Goal: Obtain resource: Download file/media

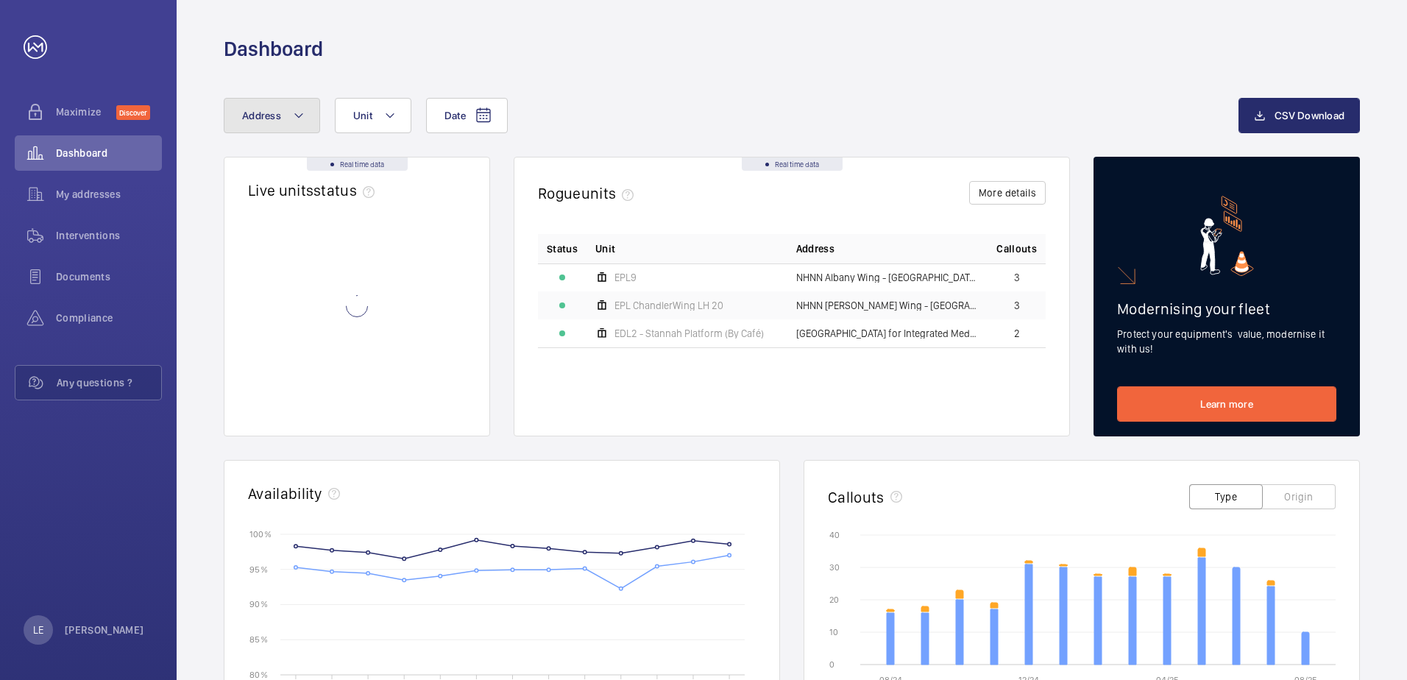
click at [273, 110] on span "Address" at bounding box center [261, 116] width 39 height 12
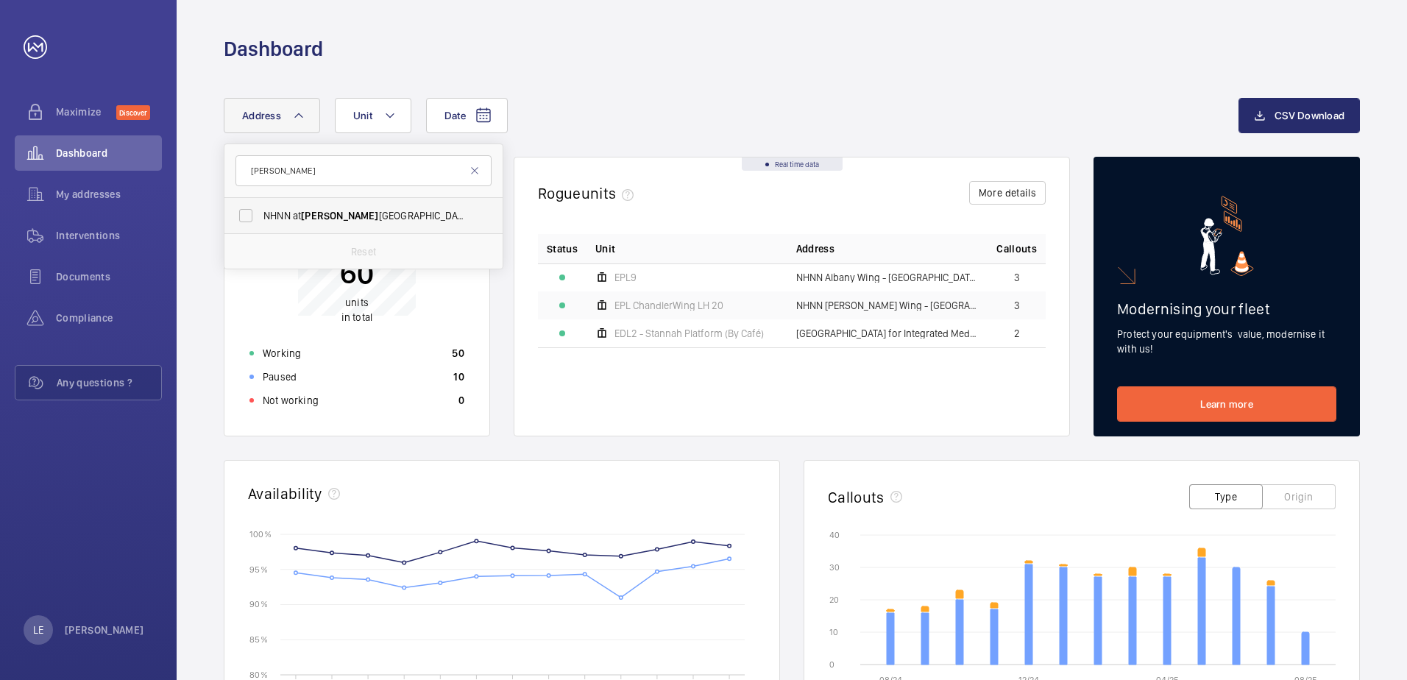
type input "[PERSON_NAME]"
click at [365, 213] on span "NHNN at [PERSON_NAME][GEOGRAPHIC_DATA] ([GEOGRAPHIC_DATA]), [STREET_ADDRESS][PE…" at bounding box center [364, 215] width 202 height 15
click at [260, 213] on input "NHNN at [PERSON_NAME][GEOGRAPHIC_DATA] ([GEOGRAPHIC_DATA]), [STREET_ADDRESS][PE…" at bounding box center [245, 215] width 29 height 29
checkbox input "true"
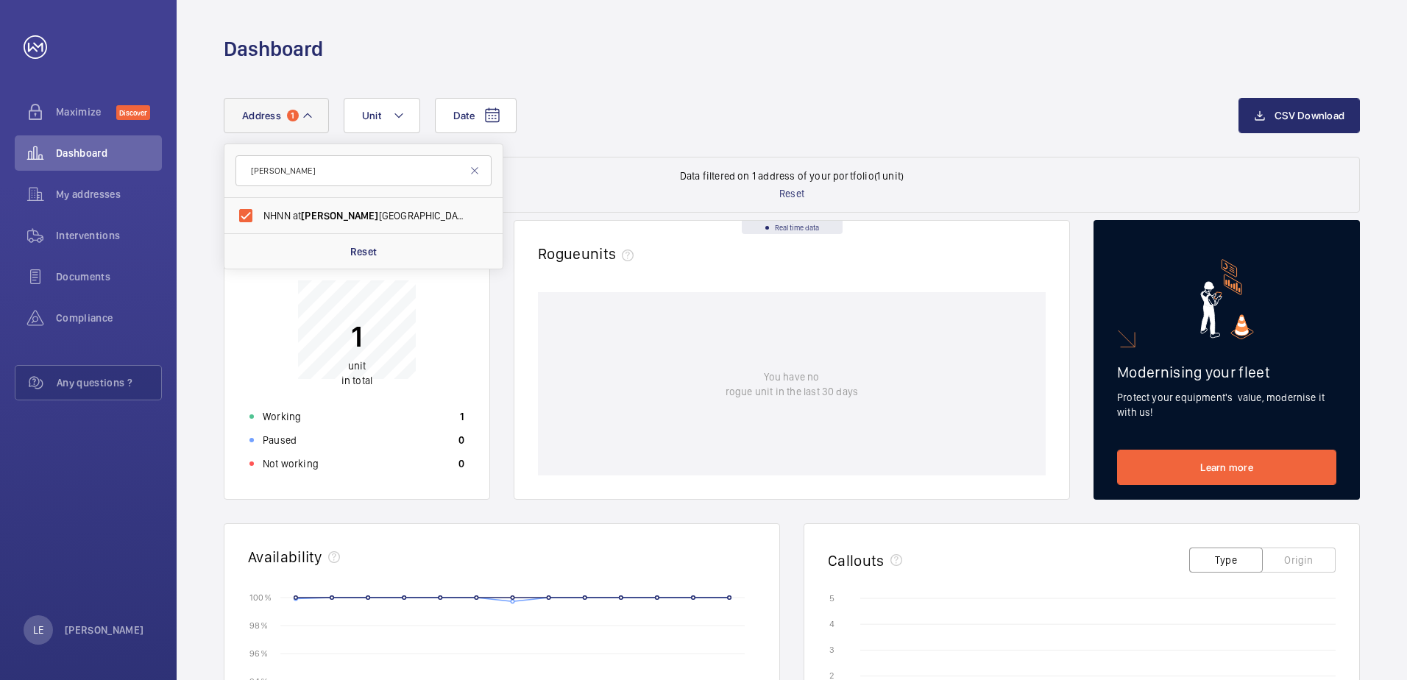
click at [496, 323] on div "Real time data Live units status﻿ 1 unit in total Working 1 Paused 0 Not workin…" at bounding box center [792, 663] width 1136 height 886
click at [70, 240] on span "Interventions" at bounding box center [109, 235] width 106 height 15
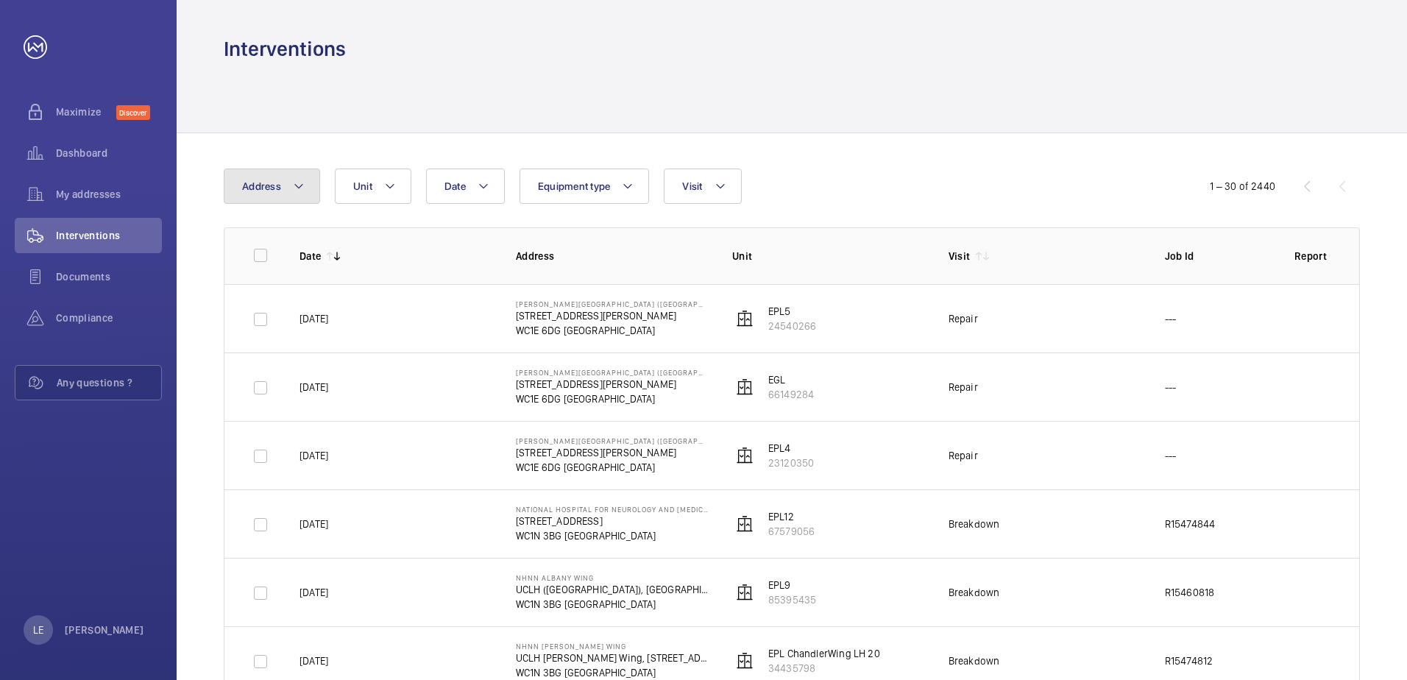
click at [288, 185] on button "Address" at bounding box center [272, 185] width 96 height 35
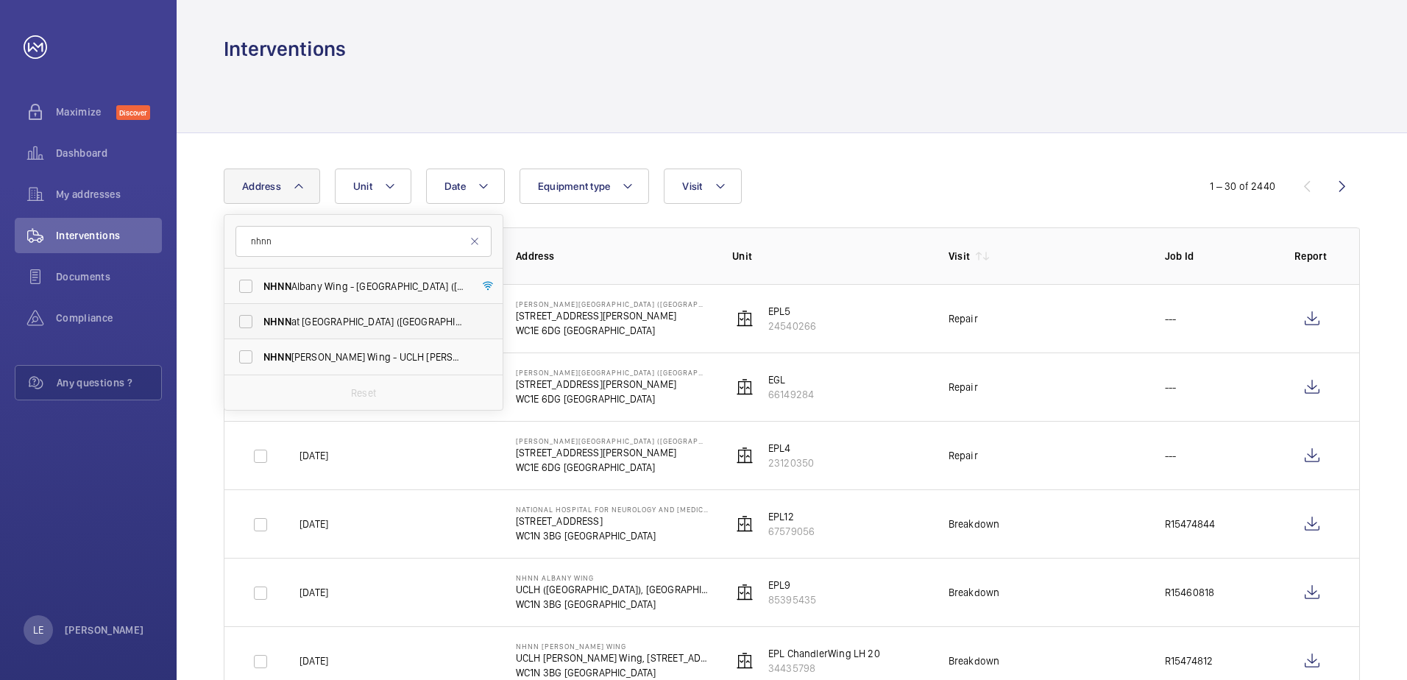
type input "nhnn"
click at [342, 321] on span "NHNN at [GEOGRAPHIC_DATA] ([GEOGRAPHIC_DATA]), [STREET_ADDRESS]" at bounding box center [364, 321] width 202 height 15
click at [260, 321] on input "NHNN at [GEOGRAPHIC_DATA] ([GEOGRAPHIC_DATA]), [STREET_ADDRESS]" at bounding box center [245, 321] width 29 height 29
checkbox input "true"
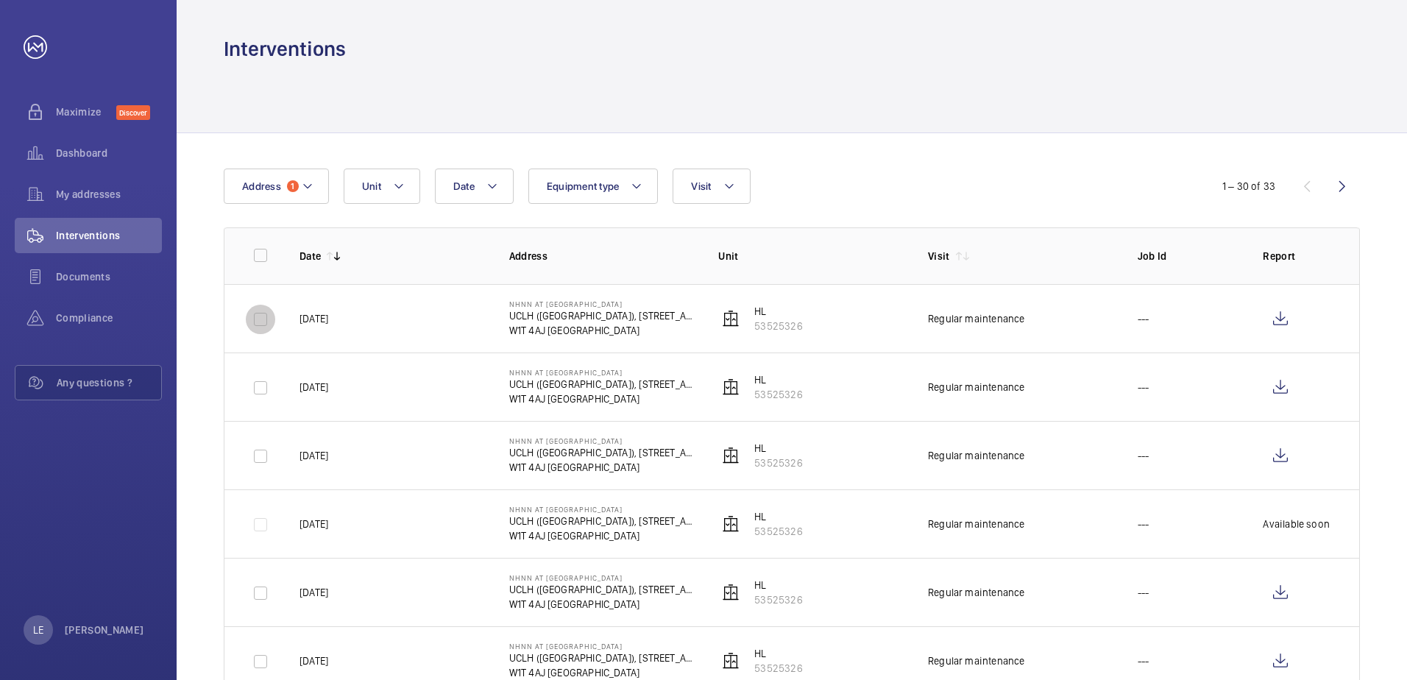
click at [249, 319] on input "checkbox" at bounding box center [260, 319] width 29 height 29
checkbox input "true"
click at [258, 383] on input "checkbox" at bounding box center [260, 387] width 29 height 29
checkbox input "true"
click at [1277, 188] on button "Download 2 reports" at bounding box center [1298, 185] width 123 height 35
